Goal: Find contact information: Find contact information

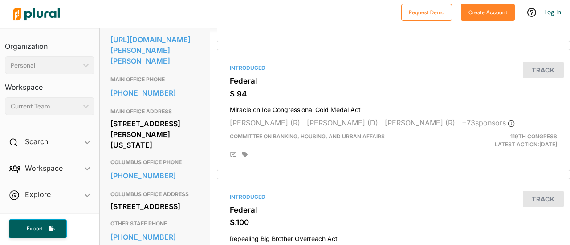
scroll to position [312, 0]
drag, startPoint x: 110, startPoint y: 126, endPoint x: 195, endPoint y: 154, distance: 89.5
click at [195, 151] on div "[STREET_ADDRESS][PERSON_NAME][US_STATE]" at bounding box center [154, 134] width 89 height 35
copy div "[STREET_ADDRESS][PERSON_NAME][US_STATE]"
